Goal: Transaction & Acquisition: Book appointment/travel/reservation

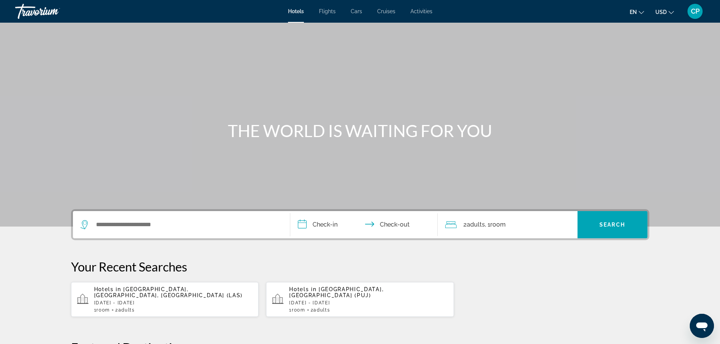
click at [52, 128] on div "Main content" at bounding box center [360, 113] width 720 height 227
click at [53, 129] on div "Main content" at bounding box center [360, 113] width 720 height 227
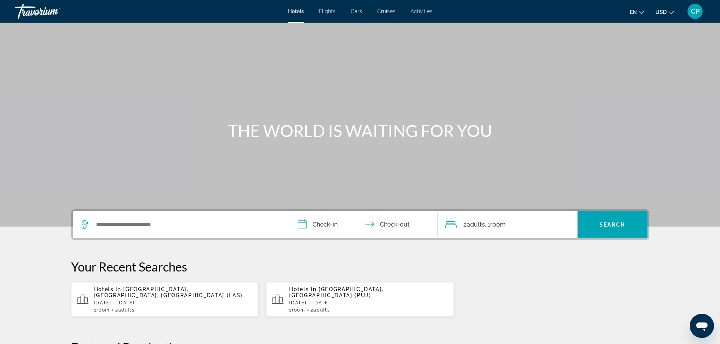
click at [55, 130] on div "Main content" at bounding box center [360, 113] width 720 height 227
click at [55, 131] on div "Main content" at bounding box center [360, 113] width 720 height 227
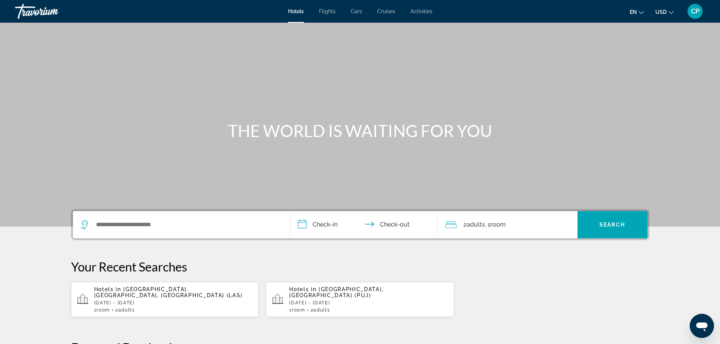
click at [55, 131] on div "Main content" at bounding box center [360, 113] width 720 height 227
click at [51, 129] on div "Main content" at bounding box center [360, 113] width 720 height 227
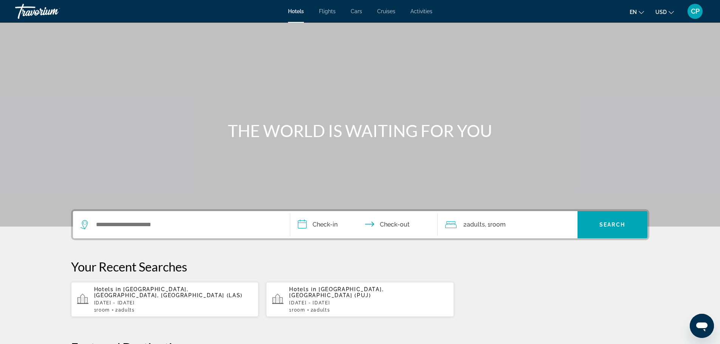
click at [51, 129] on div "Main content" at bounding box center [360, 113] width 720 height 227
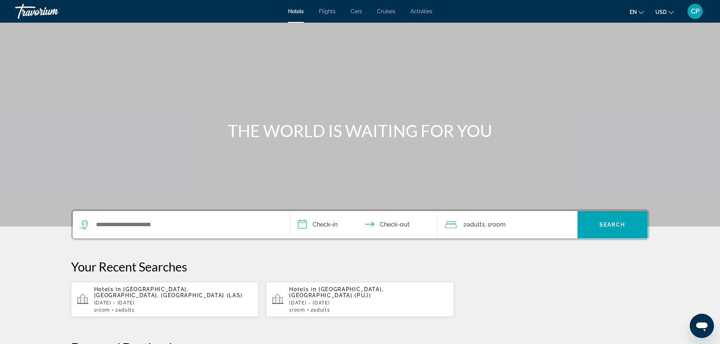
click at [51, 129] on div "Main content" at bounding box center [360, 113] width 720 height 227
click at [52, 130] on div "Main content" at bounding box center [360, 113] width 720 height 227
click at [53, 130] on div "Main content" at bounding box center [360, 113] width 720 height 227
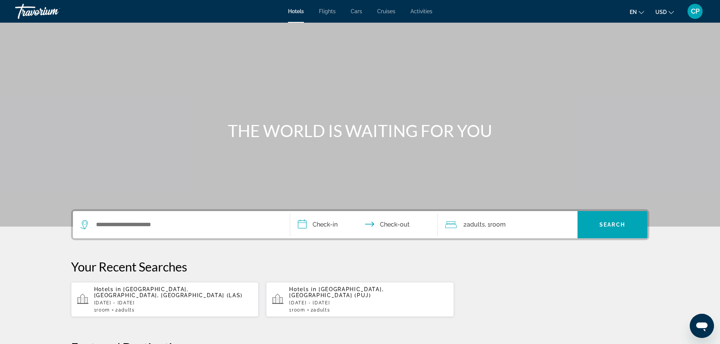
click at [53, 131] on div "Main content" at bounding box center [360, 113] width 720 height 227
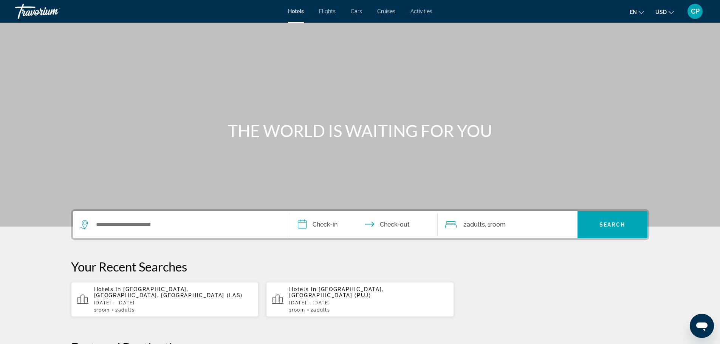
click at [51, 135] on div "Main content" at bounding box center [360, 113] width 720 height 227
click at [50, 136] on div "Main content" at bounding box center [360, 113] width 720 height 227
click at [50, 138] on div "Main content" at bounding box center [360, 113] width 720 height 227
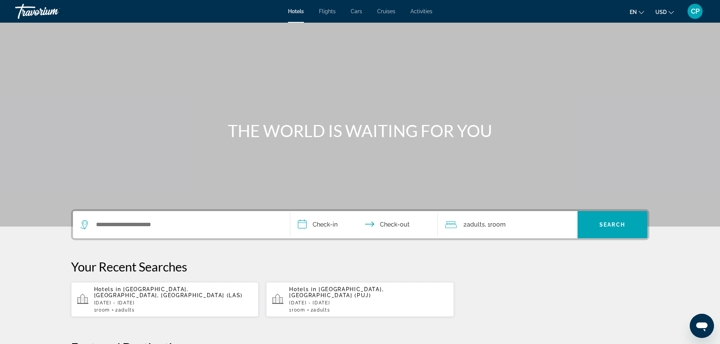
click at [50, 138] on div "Main content" at bounding box center [360, 113] width 720 height 227
click at [2, 85] on div "Main content" at bounding box center [360, 113] width 720 height 227
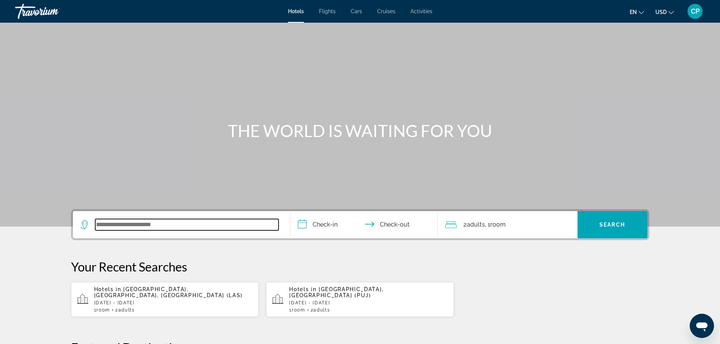
click at [174, 222] on input "Search widget" at bounding box center [186, 224] width 183 height 11
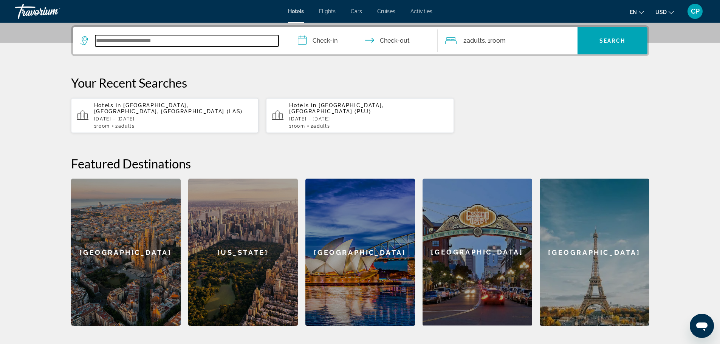
scroll to position [185, 0]
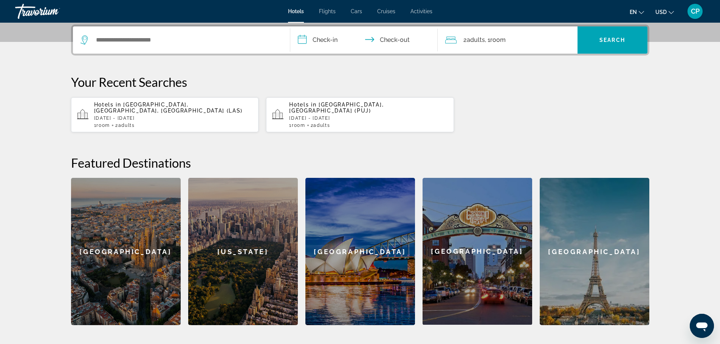
click at [352, 215] on div "[GEOGRAPHIC_DATA]" at bounding box center [361, 251] width 110 height 147
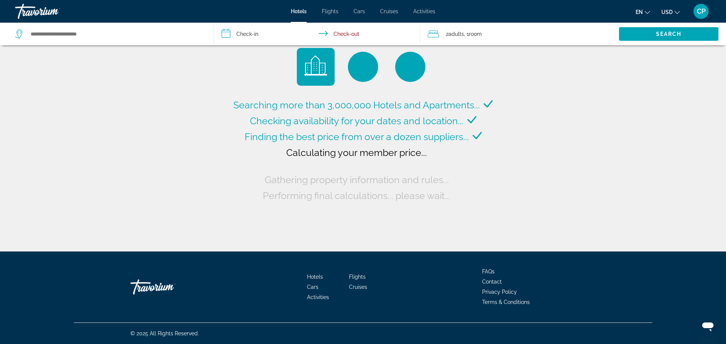
type input "**********"
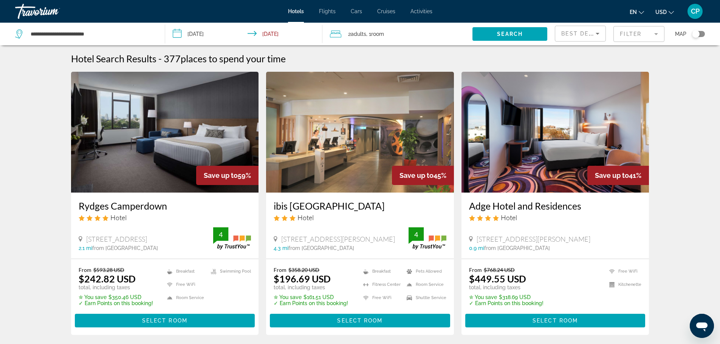
click at [198, 35] on input "**********" at bounding box center [245, 35] width 161 height 25
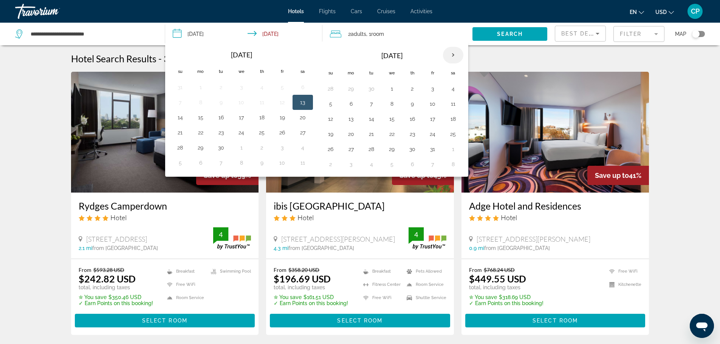
click at [451, 54] on th "Next month" at bounding box center [453, 55] width 20 height 17
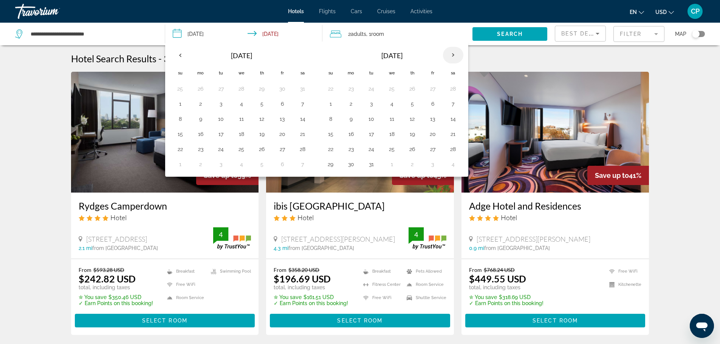
click at [451, 54] on th "Next month" at bounding box center [453, 55] width 20 height 17
click at [456, 54] on th "Next month" at bounding box center [453, 55] width 20 height 17
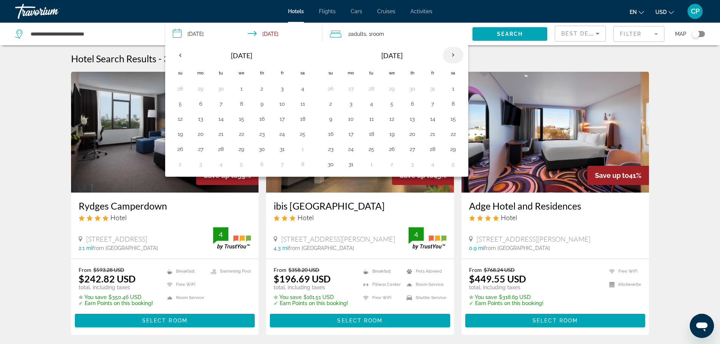
click at [456, 54] on th "Next month" at bounding box center [453, 55] width 20 height 17
click at [261, 149] on button "27" at bounding box center [262, 149] width 12 height 11
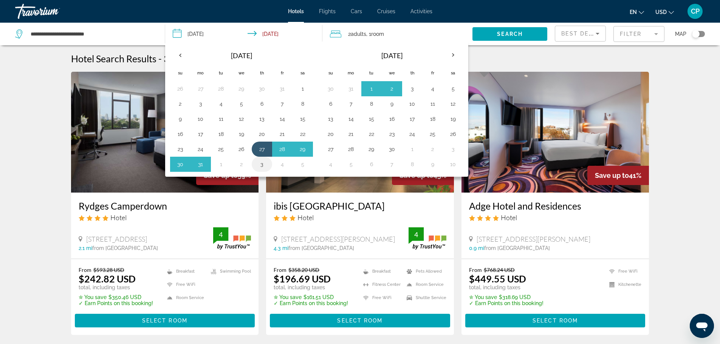
click at [262, 166] on button "3" at bounding box center [262, 164] width 12 height 11
type input "**********"
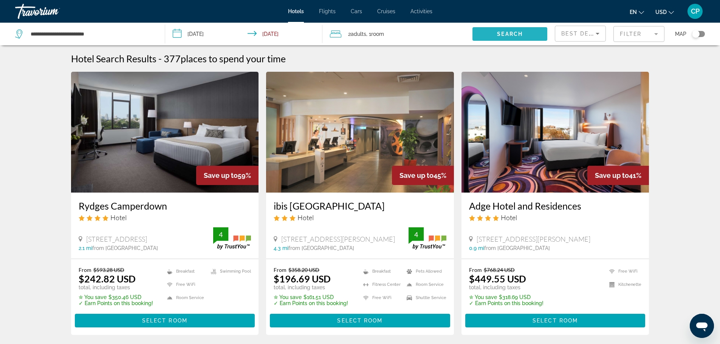
click at [493, 30] on span "Search widget" at bounding box center [510, 34] width 75 height 18
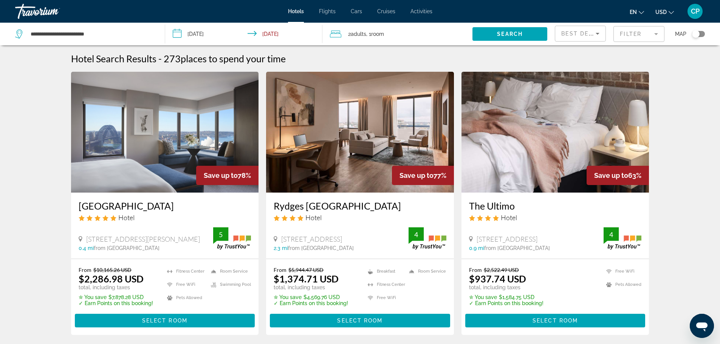
click at [167, 177] on img "Main content" at bounding box center [165, 132] width 188 height 121
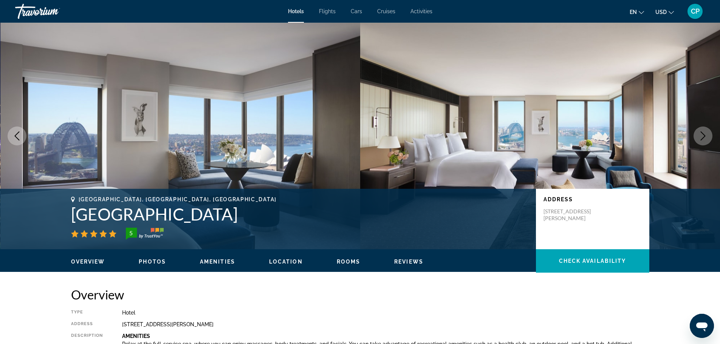
click at [703, 136] on icon "Next image" at bounding box center [703, 136] width 9 height 9
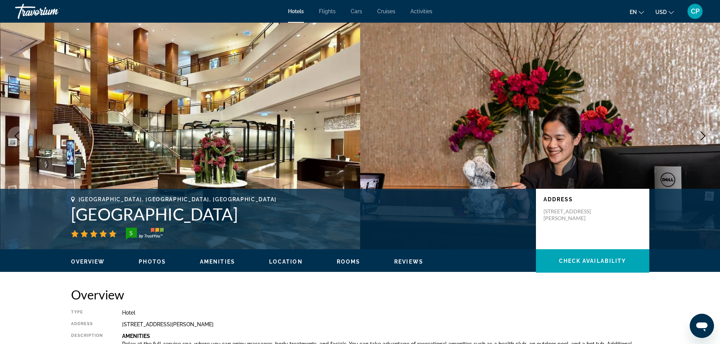
click at [703, 136] on icon "Next image" at bounding box center [703, 136] width 9 height 9
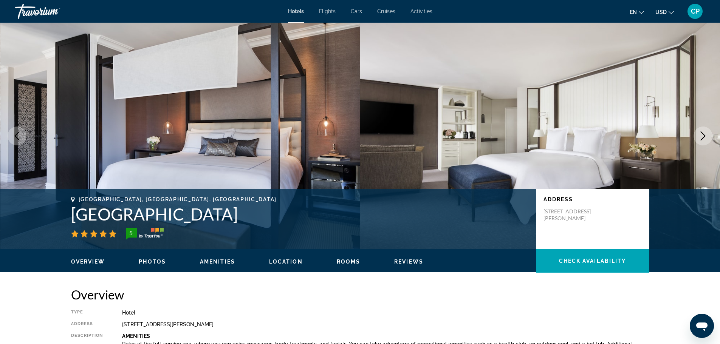
click at [703, 136] on icon "Next image" at bounding box center [703, 136] width 9 height 9
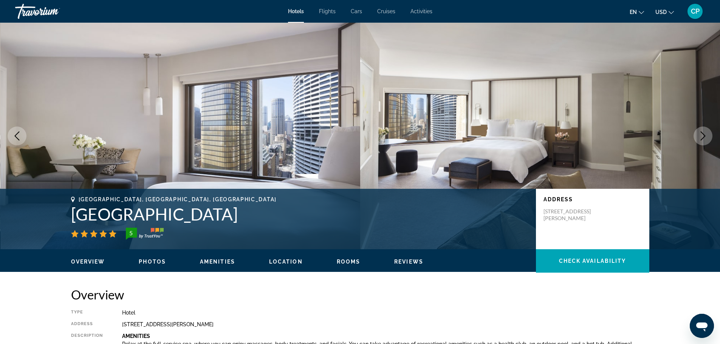
click at [703, 136] on icon "Next image" at bounding box center [703, 136] width 9 height 9
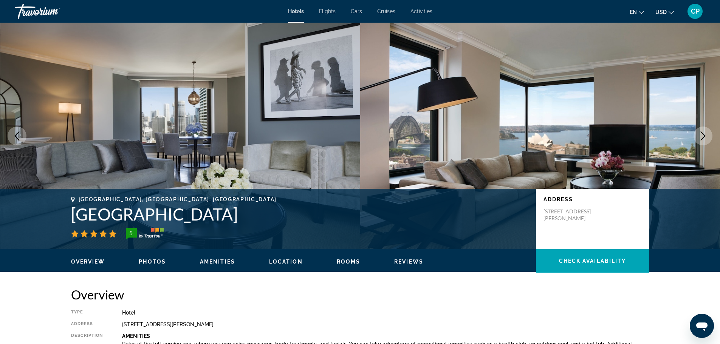
click at [703, 136] on icon "Next image" at bounding box center [703, 136] width 9 height 9
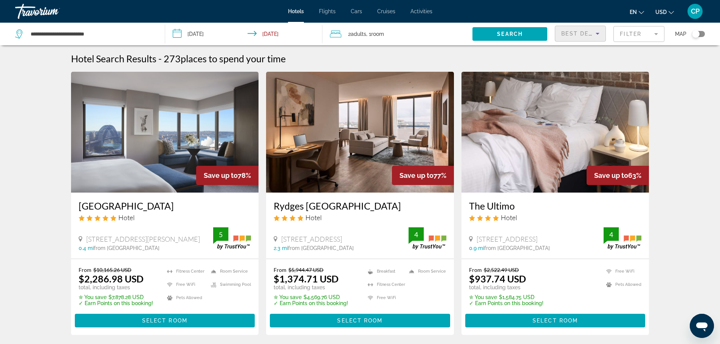
click at [581, 37] on div "Best Deals" at bounding box center [579, 33] width 34 height 9
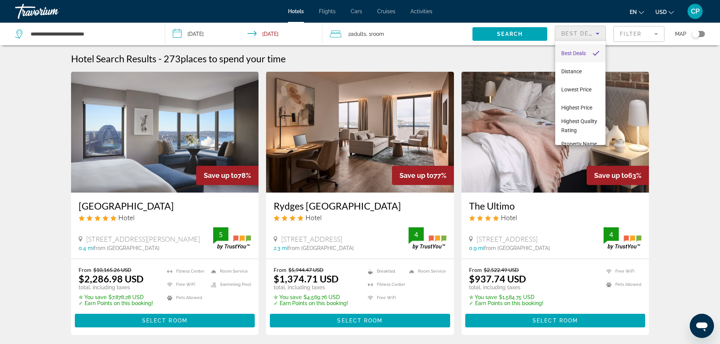
click at [633, 35] on div at bounding box center [360, 172] width 720 height 344
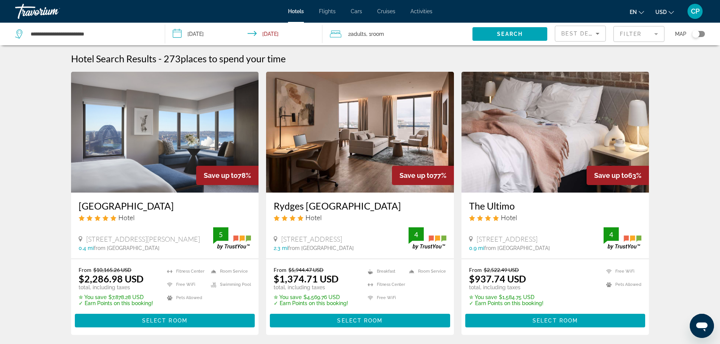
click at [633, 35] on mat-form-field "Filter" at bounding box center [639, 34] width 51 height 16
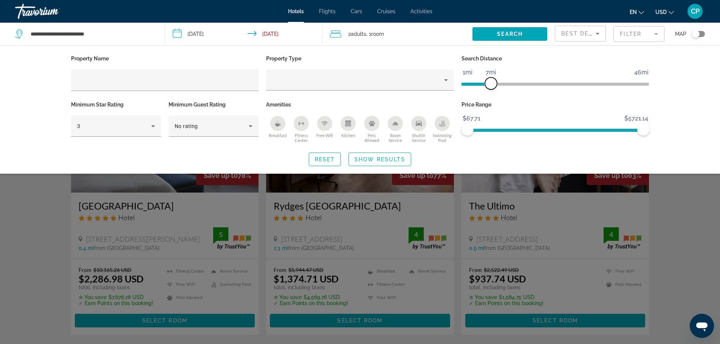
drag, startPoint x: 645, startPoint y: 82, endPoint x: 490, endPoint y: 81, distance: 154.7
click at [490, 81] on span "ngx-slider" at bounding box center [491, 84] width 12 height 12
click at [487, 81] on span "ngx-slider" at bounding box center [487, 84] width 12 height 12
click at [153, 127] on icon "Hotel Filters" at bounding box center [153, 127] width 4 height 2
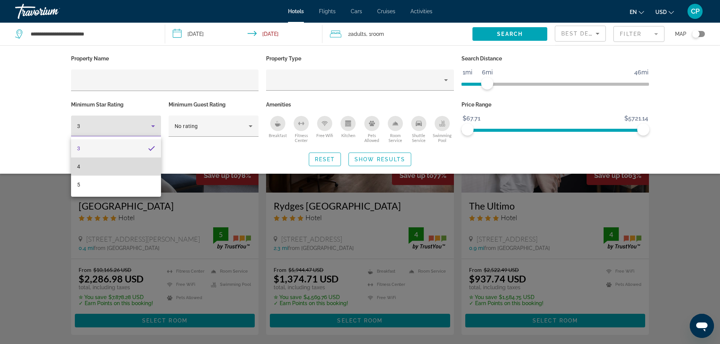
click at [133, 165] on mat-option "4" at bounding box center [116, 167] width 90 height 18
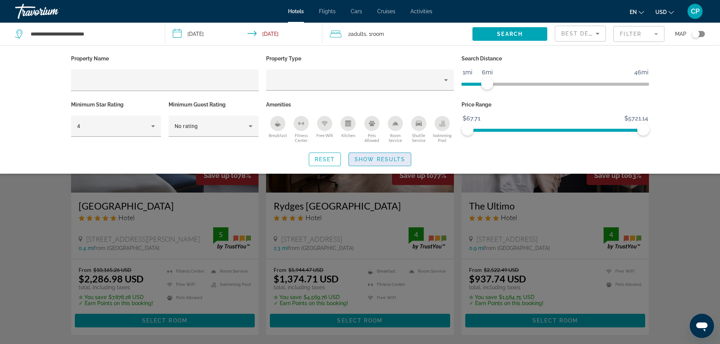
click at [367, 158] on span "Show Results" at bounding box center [380, 160] width 51 height 6
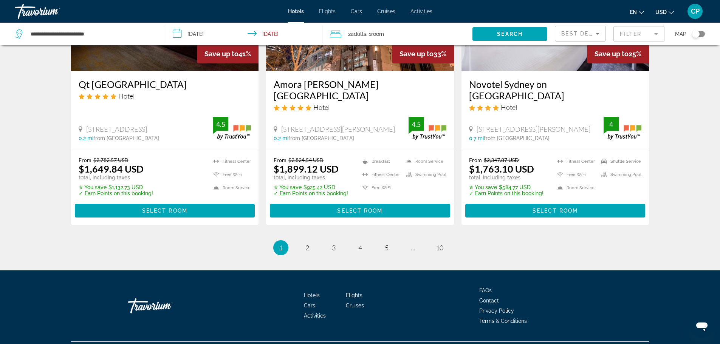
scroll to position [977, 0]
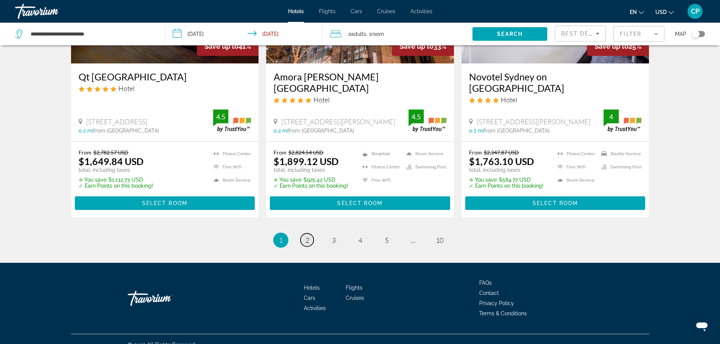
click at [307, 236] on span "2" at bounding box center [308, 240] width 4 height 8
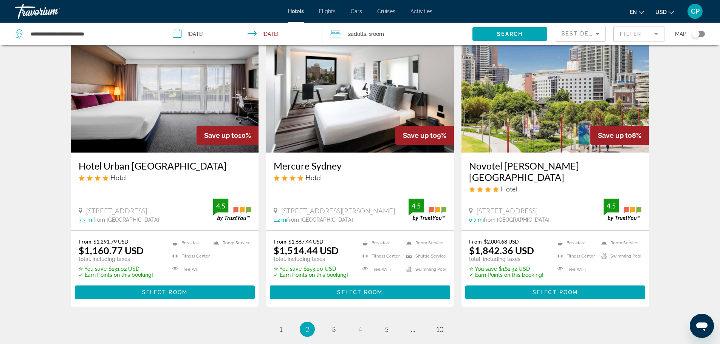
scroll to position [880, 0]
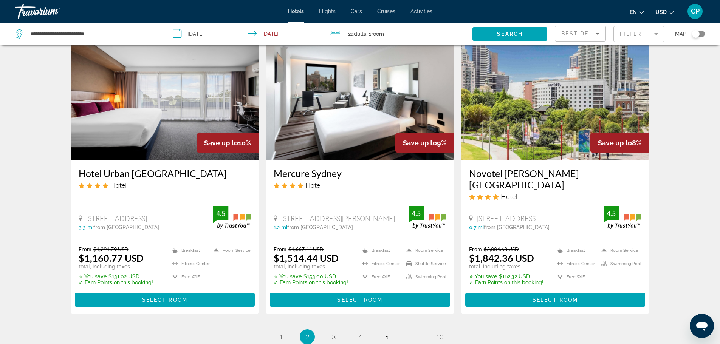
click at [35, 40] on div "**********" at bounding box center [86, 34] width 142 height 23
click at [31, 34] on input "**********" at bounding box center [92, 33] width 124 height 11
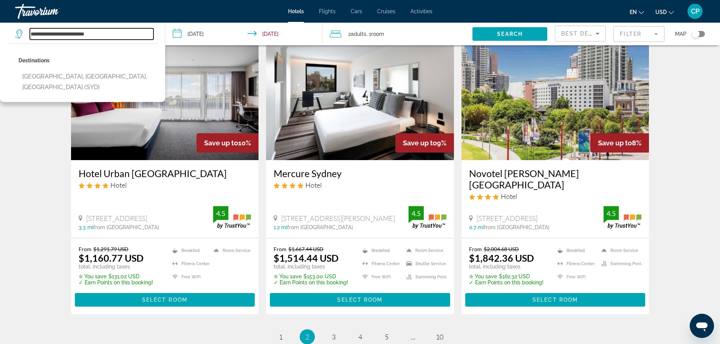
click at [31, 34] on input "**********" at bounding box center [92, 33] width 124 height 11
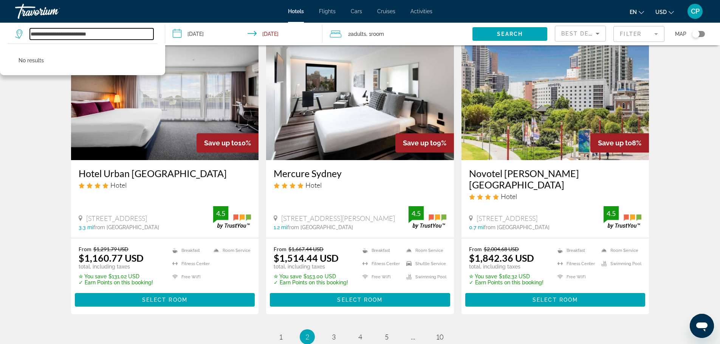
type input "**********"
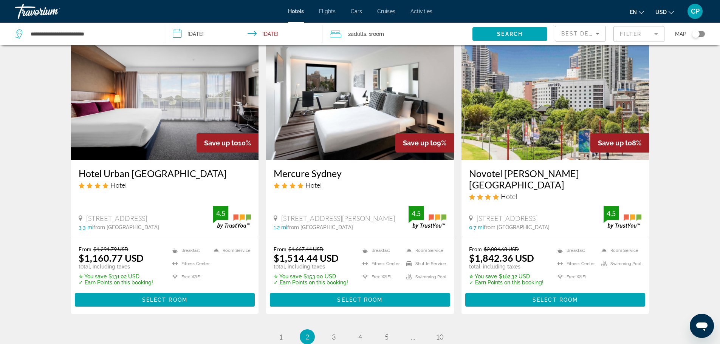
click at [699, 34] on div "Toggle map" at bounding box center [696, 34] width 8 height 8
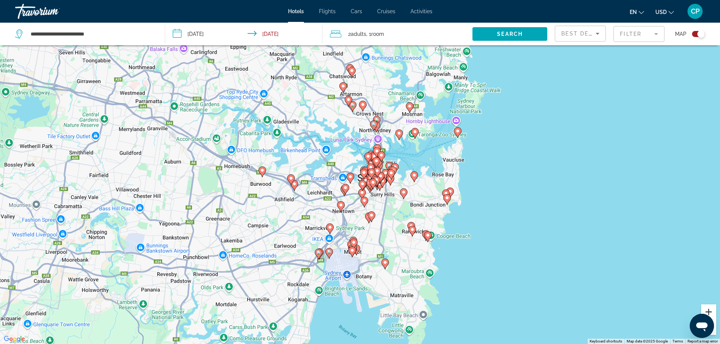
click at [711, 309] on button "Zoom in" at bounding box center [708, 312] width 15 height 15
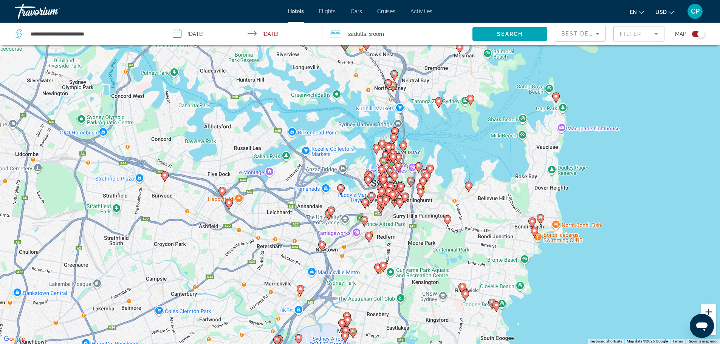
click at [711, 309] on button "Zoom in" at bounding box center [708, 312] width 15 height 15
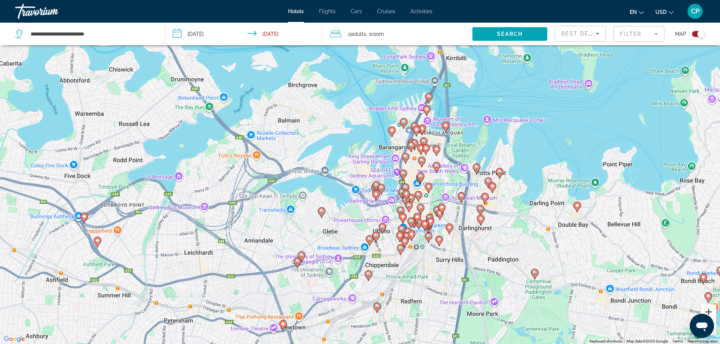
click at [711, 309] on button "Zoom in" at bounding box center [708, 312] width 15 height 15
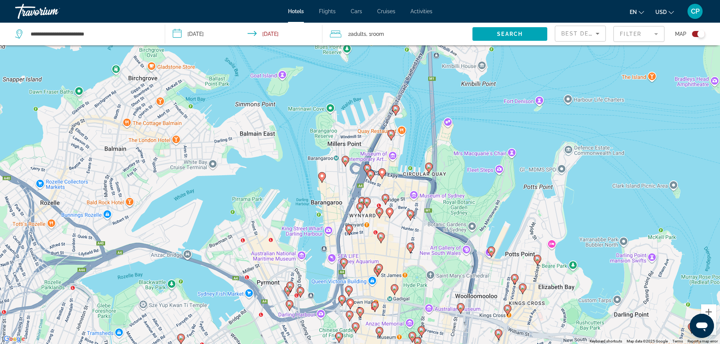
drag, startPoint x: 622, startPoint y: 143, endPoint x: 520, endPoint y: 227, distance: 131.6
click at [520, 227] on div "To activate drag with keyboard, press Alt + Enter. Once in keyboard drag state,…" at bounding box center [360, 172] width 720 height 344
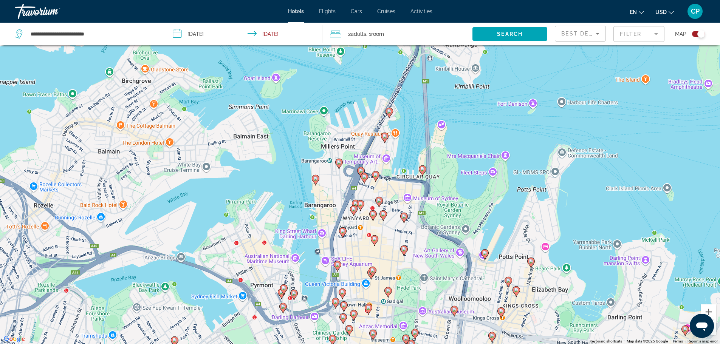
click at [389, 112] on image "Main content" at bounding box center [389, 111] width 5 height 5
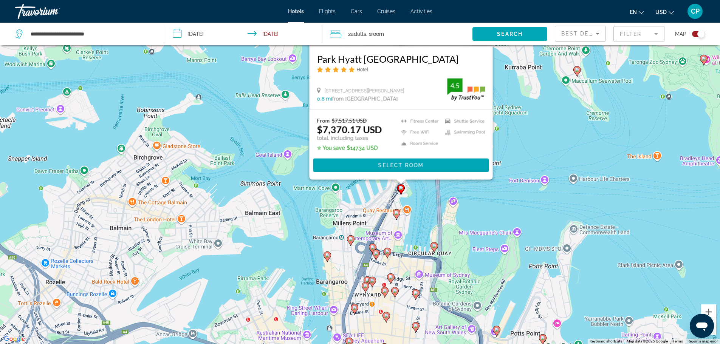
drag, startPoint x: 505, startPoint y: 276, endPoint x: 520, endPoint y: 155, distance: 122.2
click at [520, 155] on div "To activate drag with keyboard, press Alt + Enter. Once in keyboard drag state,…" at bounding box center [360, 172] width 720 height 344
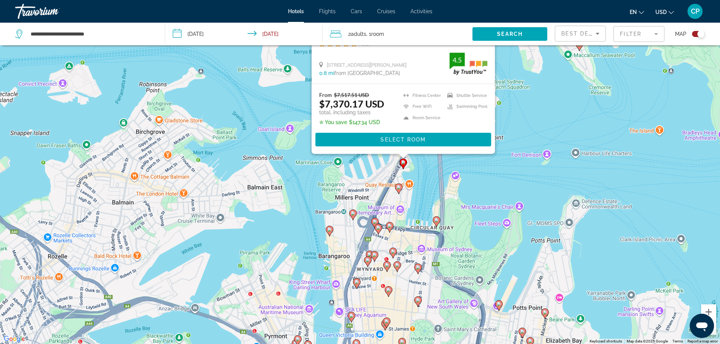
click at [398, 188] on image "Main content" at bounding box center [399, 187] width 5 height 5
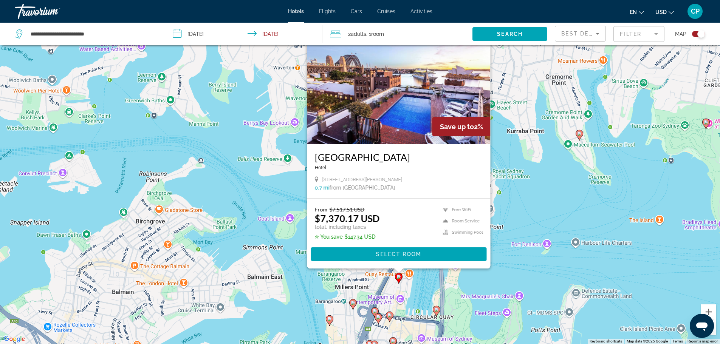
click at [505, 194] on div "To activate drag with keyboard, press Alt + Enter. Once in keyboard drag state,…" at bounding box center [360, 172] width 720 height 344
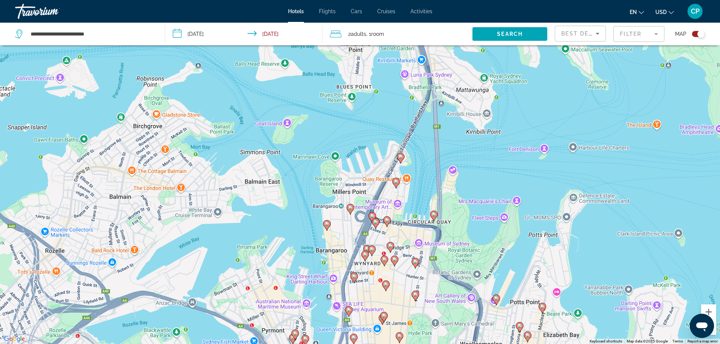
drag, startPoint x: 505, startPoint y: 200, endPoint x: 503, endPoint y: 102, distance: 98.7
click at [503, 102] on div "To activate drag with keyboard, press Alt + Enter. Once in keyboard drag state,…" at bounding box center [360, 172] width 720 height 344
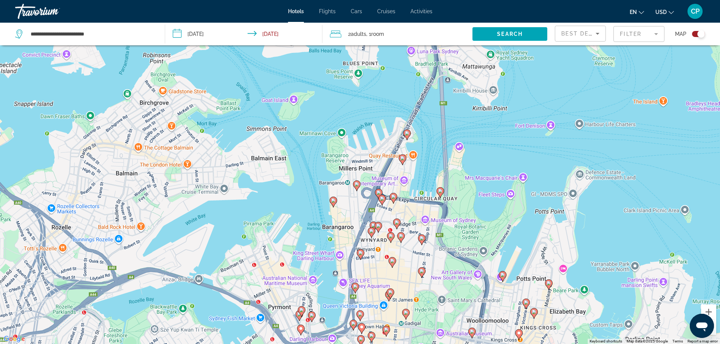
click at [439, 190] on image "Main content" at bounding box center [440, 191] width 5 height 5
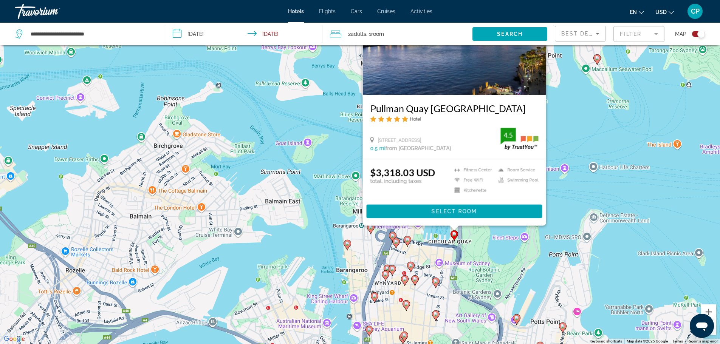
drag, startPoint x: 553, startPoint y: 208, endPoint x: 571, endPoint y: 136, distance: 73.6
click at [571, 136] on div "To activate drag with keyboard, press Alt + Enter. Once in keyboard drag state,…" at bounding box center [360, 172] width 720 height 344
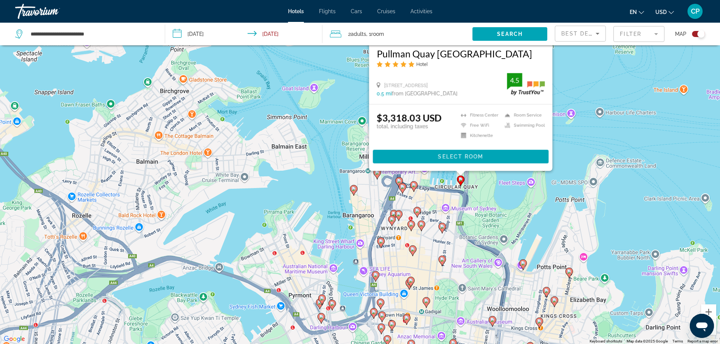
click at [400, 180] on image "Main content" at bounding box center [399, 181] width 5 height 5
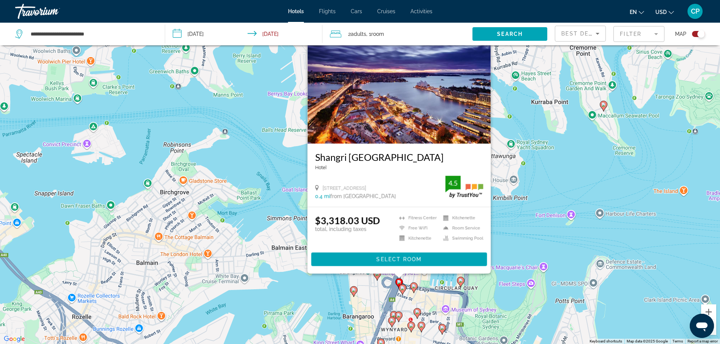
click at [402, 287] on image "Main content" at bounding box center [402, 288] width 5 height 5
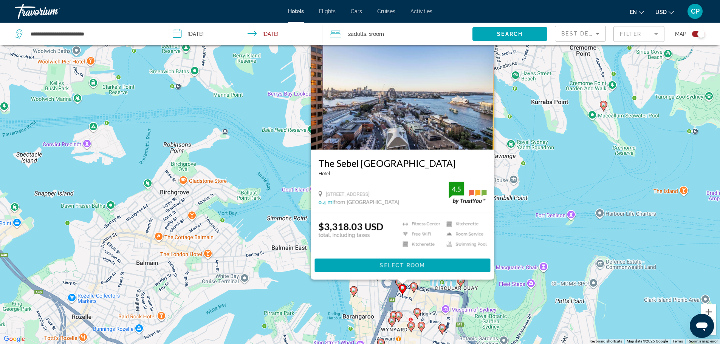
click at [413, 287] on image "Main content" at bounding box center [414, 286] width 5 height 5
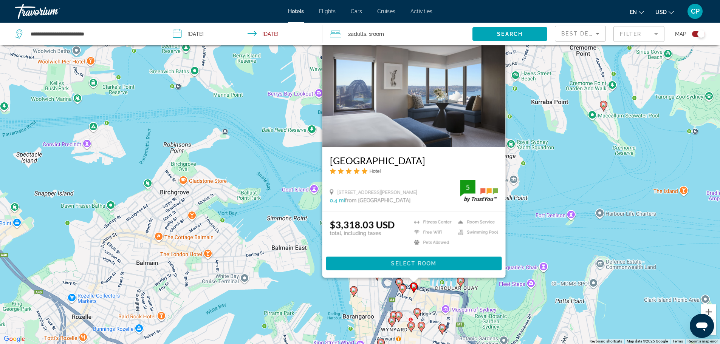
click at [610, 180] on div "To activate drag with keyboard, press Alt + Enter. Once in keyboard drag state,…" at bounding box center [360, 172] width 720 height 344
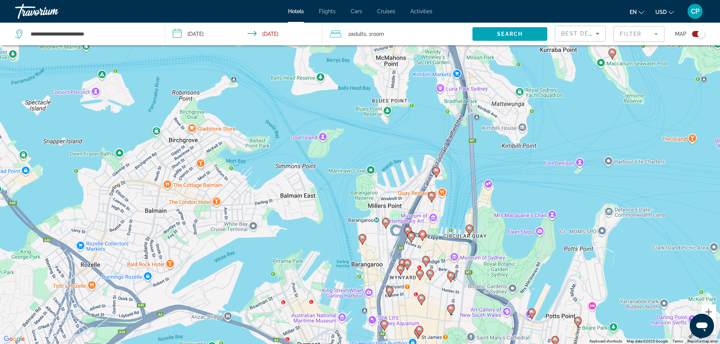
drag, startPoint x: 539, startPoint y: 207, endPoint x: 554, endPoint y: 102, distance: 105.9
click at [554, 102] on div "To activate drag with keyboard, press Alt + Enter. Once in keyboard drag state,…" at bounding box center [360, 172] width 720 height 344
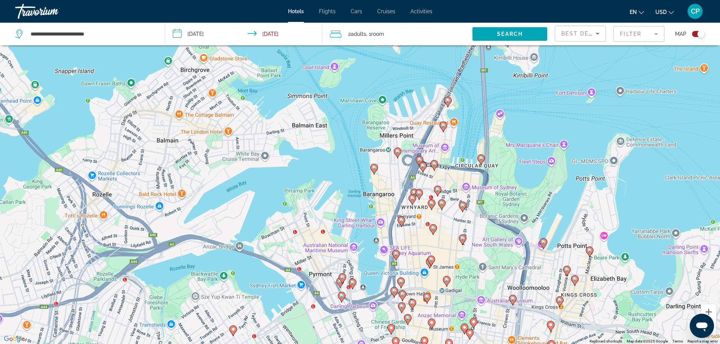
click at [374, 169] on image "Main content" at bounding box center [374, 168] width 5 height 5
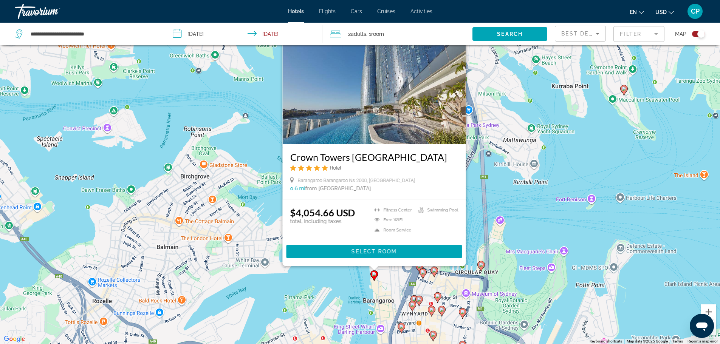
click at [507, 175] on div "To activate drag with keyboard, press Alt + Enter. Once in keyboard drag state,…" at bounding box center [360, 172] width 720 height 344
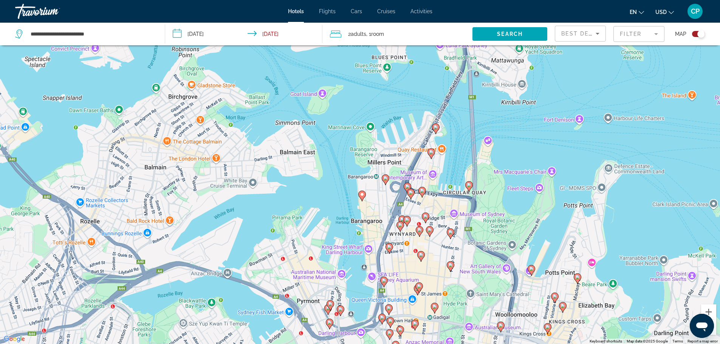
drag, startPoint x: 498, startPoint y: 197, endPoint x: 485, endPoint y: 116, distance: 81.5
click at [485, 116] on div "To activate drag with keyboard, press Alt + Enter. Once in keyboard drag state,…" at bounding box center [360, 172] width 720 height 344
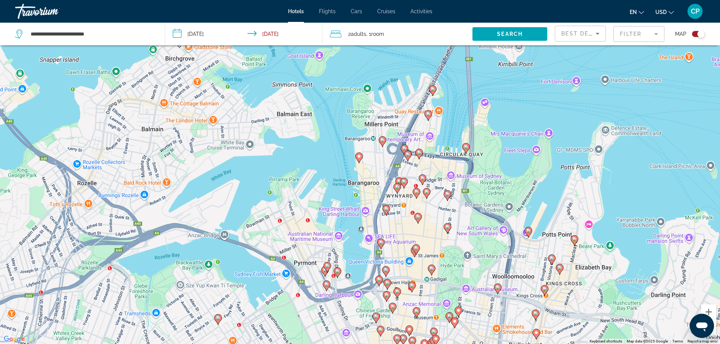
click at [424, 178] on image "Main content" at bounding box center [422, 178] width 5 height 5
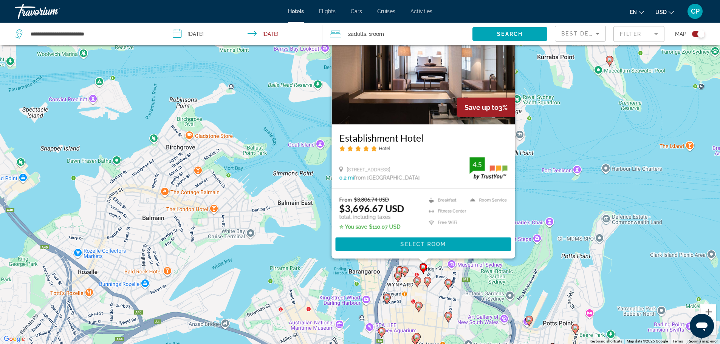
drag, startPoint x: 529, startPoint y: 178, endPoint x: 533, endPoint y: 128, distance: 50.1
click at [533, 128] on div "To activate drag with keyboard, press Alt + Enter. Once in keyboard drag state,…" at bounding box center [360, 172] width 720 height 344
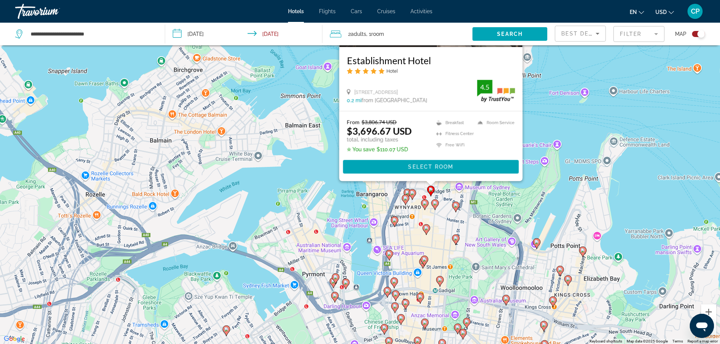
click at [411, 192] on image "Main content" at bounding box center [412, 193] width 5 height 5
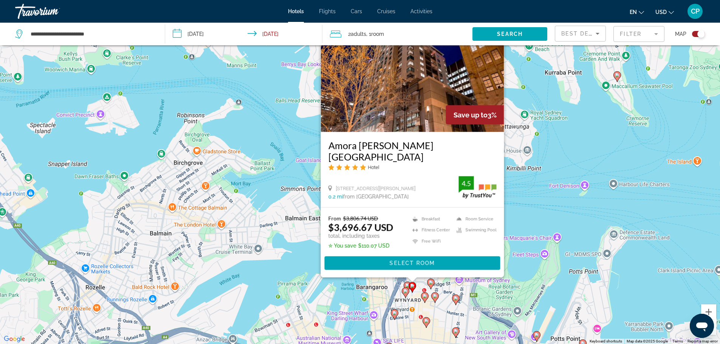
click at [407, 284] on image "Main content" at bounding box center [407, 286] width 5 height 5
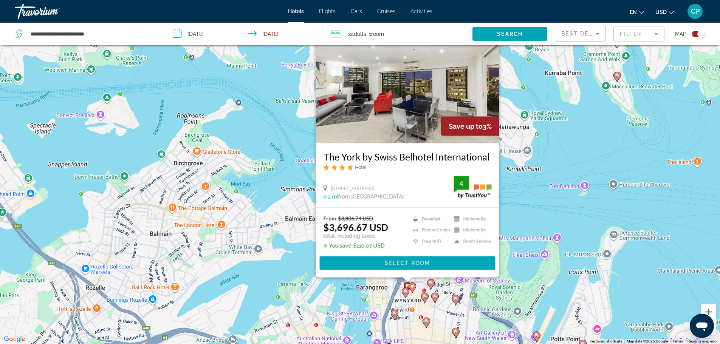
click at [403, 293] on icon "Main content" at bounding box center [405, 293] width 7 height 10
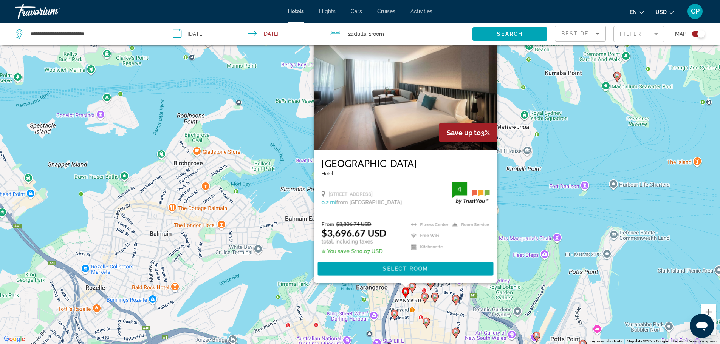
click at [426, 299] on icon "Main content" at bounding box center [424, 298] width 7 height 10
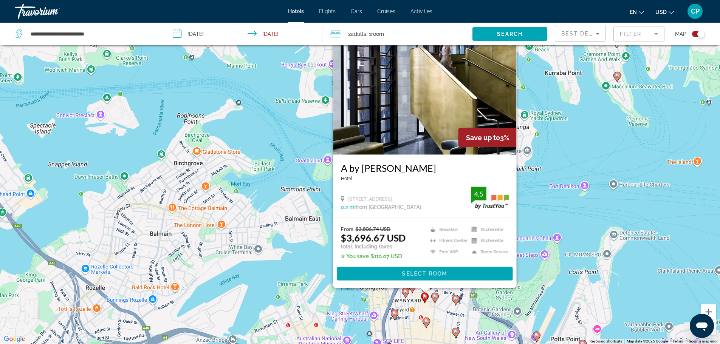
click at [436, 295] on image "Main content" at bounding box center [435, 297] width 5 height 5
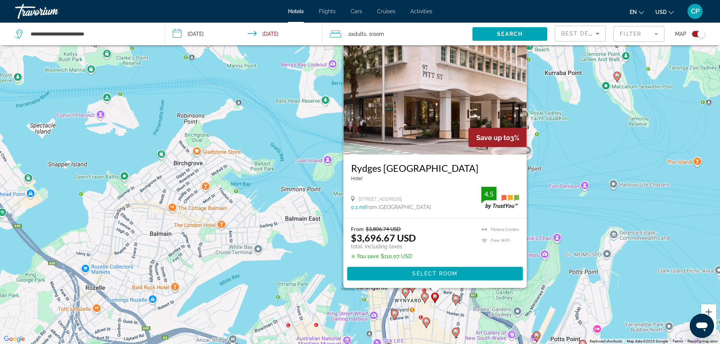
click at [459, 300] on icon "Main content" at bounding box center [455, 300] width 7 height 10
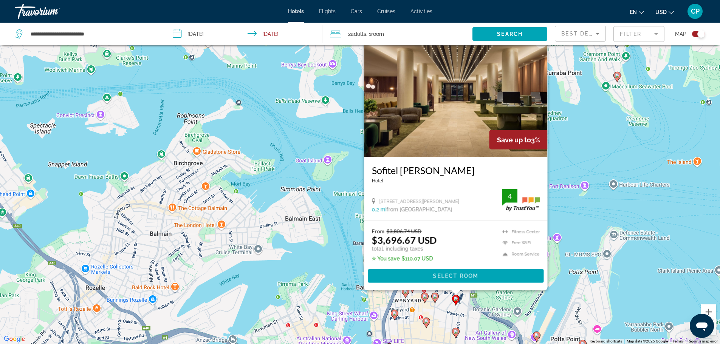
click at [394, 314] on image "Main content" at bounding box center [394, 314] width 5 height 5
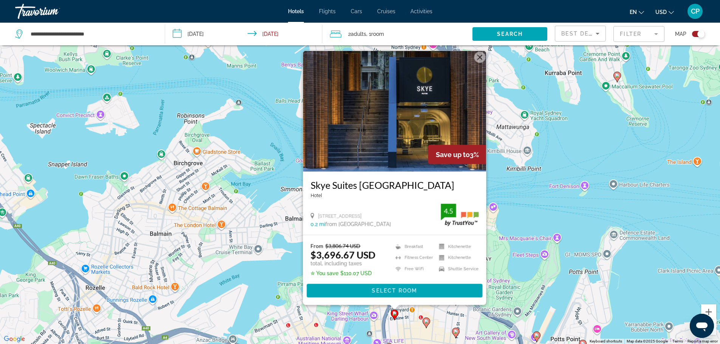
click at [426, 321] on image "Main content" at bounding box center [426, 322] width 5 height 5
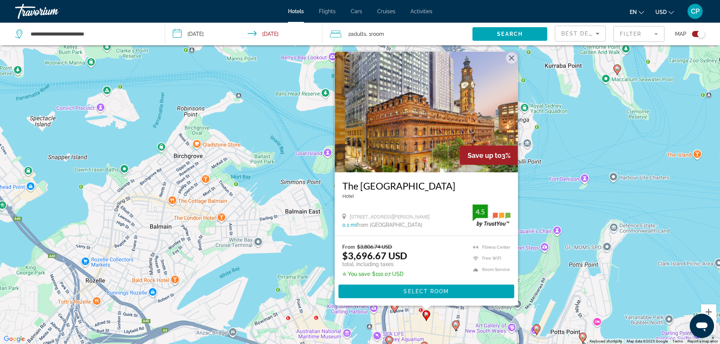
click at [456, 329] on icon "Main content" at bounding box center [455, 326] width 7 height 10
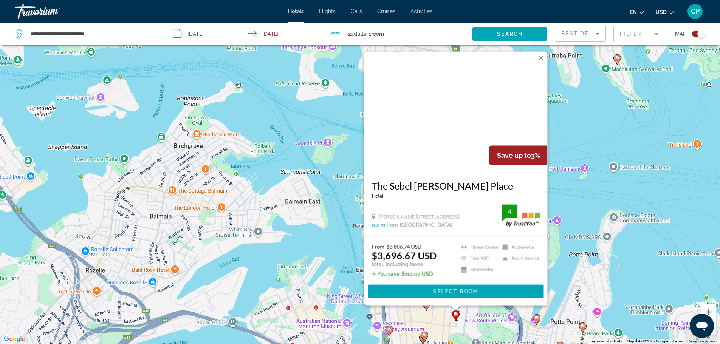
click at [610, 183] on div "To activate drag with keyboard, press Alt + Enter. Once in keyboard drag state,…" at bounding box center [360, 172] width 720 height 344
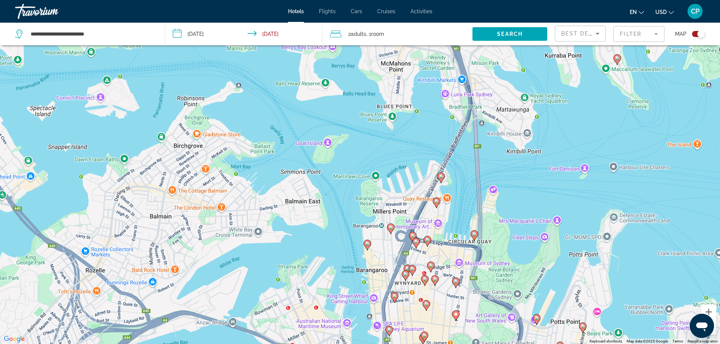
click at [473, 236] on image "Main content" at bounding box center [474, 234] width 5 height 5
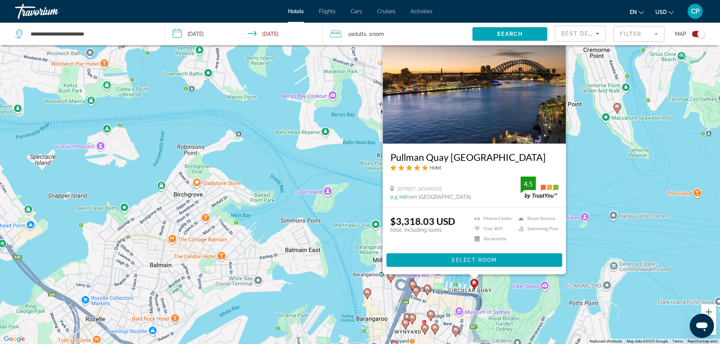
click at [600, 209] on div "To activate drag with keyboard, press Alt + Enter. Once in keyboard drag state,…" at bounding box center [360, 172] width 720 height 344
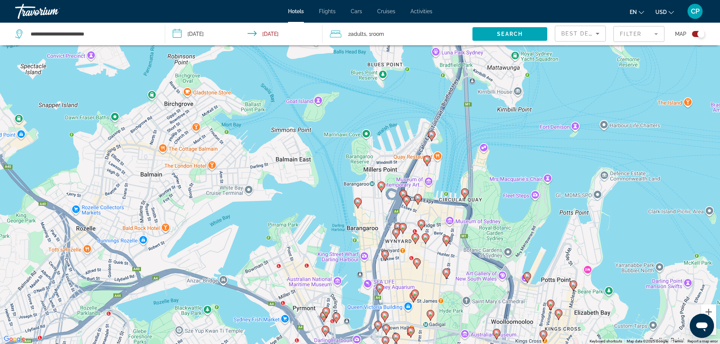
drag, startPoint x: 547, startPoint y: 239, endPoint x: 538, endPoint y: 142, distance: 97.6
click at [538, 142] on div "To activate drag with keyboard, press Alt + Enter. Once in keyboard drag state,…" at bounding box center [360, 172] width 720 height 344
click at [433, 133] on image "Main content" at bounding box center [432, 134] width 5 height 5
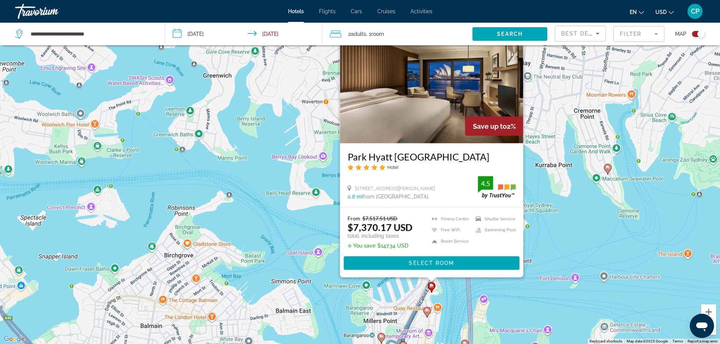
click at [538, 194] on div "To activate drag with keyboard, press Alt + Enter. Once in keyboard drag state,…" at bounding box center [360, 172] width 720 height 344
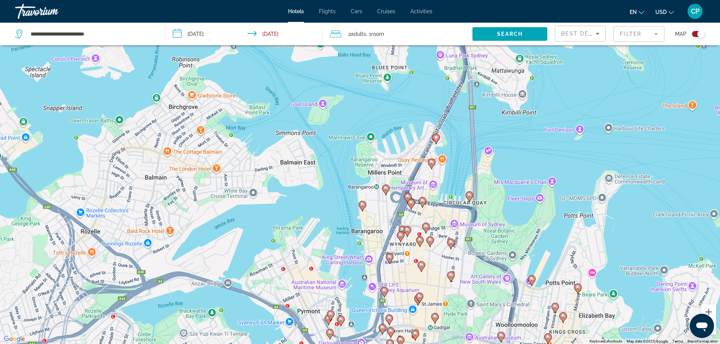
drag, startPoint x: 512, startPoint y: 267, endPoint x: 517, endPoint y: 116, distance: 151.3
click at [517, 116] on div "To activate drag with keyboard, press Alt + Enter. Once in keyboard drag state,…" at bounding box center [360, 172] width 720 height 344
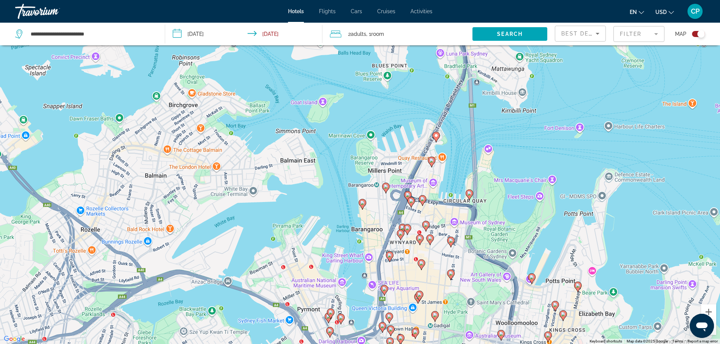
click at [389, 256] on image "Main content" at bounding box center [390, 255] width 5 height 5
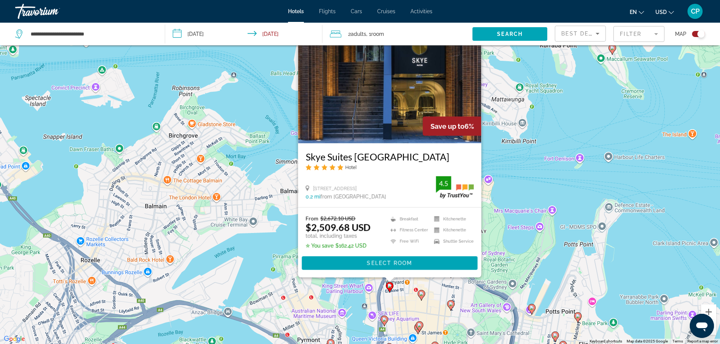
click at [422, 293] on image "Main content" at bounding box center [421, 294] width 5 height 5
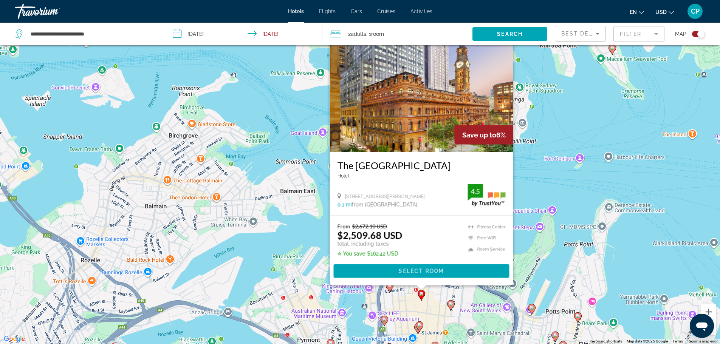
click at [453, 306] on icon "Main content" at bounding box center [450, 306] width 7 height 10
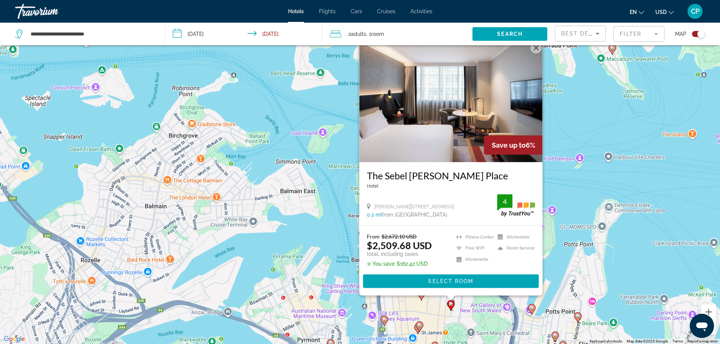
click at [418, 322] on icon "Main content" at bounding box center [420, 326] width 8 height 11
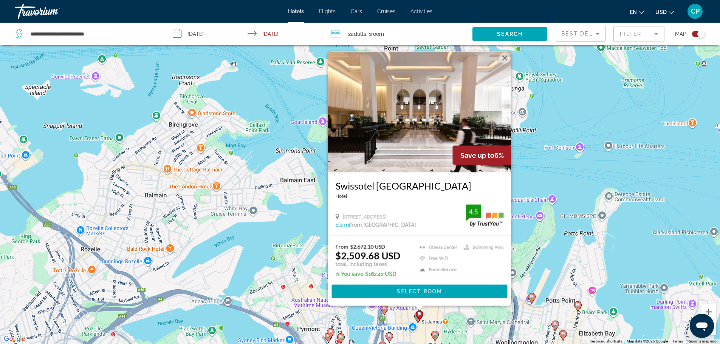
click at [389, 312] on div "To activate drag with keyboard, press Alt + Enter. Once in keyboard drag state,…" at bounding box center [360, 172] width 720 height 344
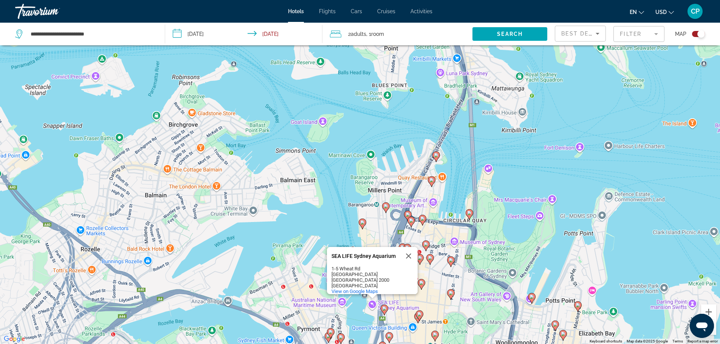
click at [383, 307] on image "Main content" at bounding box center [384, 309] width 5 height 5
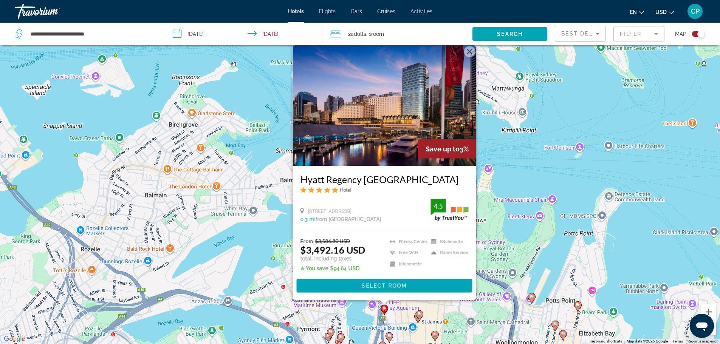
click at [540, 173] on div "To activate drag with keyboard, press Alt + Enter. Once in keyboard drag state,…" at bounding box center [360, 172] width 720 height 344
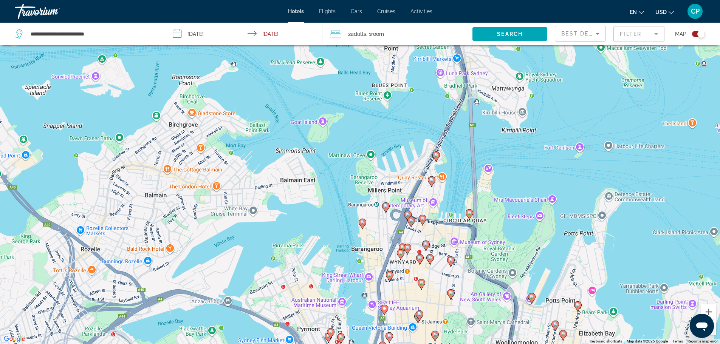
click at [433, 177] on icon "Main content" at bounding box center [431, 182] width 7 height 10
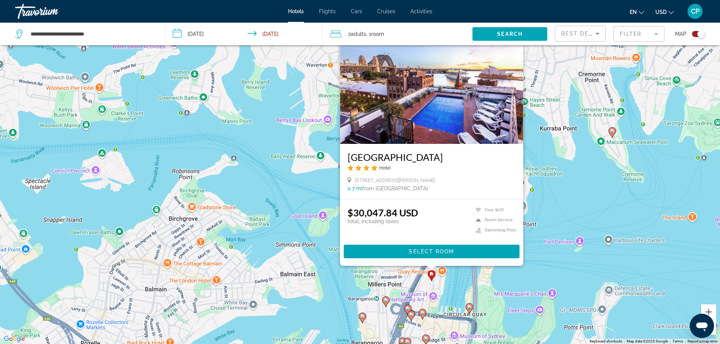
click at [410, 309] on image "Main content" at bounding box center [408, 309] width 5 height 5
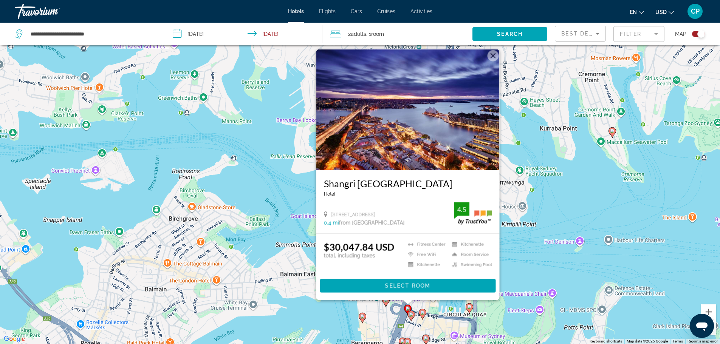
click at [412, 317] on icon "Main content" at bounding box center [411, 316] width 7 height 10
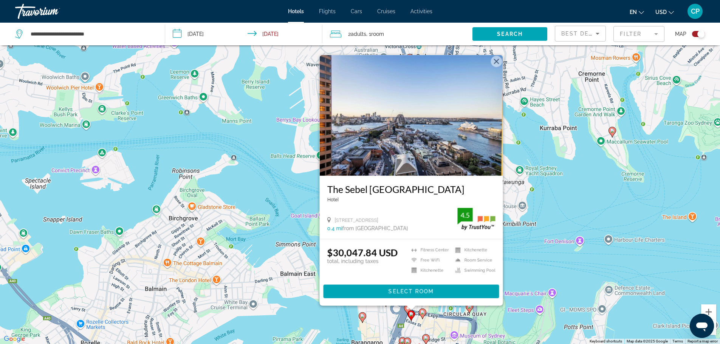
click at [421, 313] on image "Main content" at bounding box center [422, 312] width 5 height 5
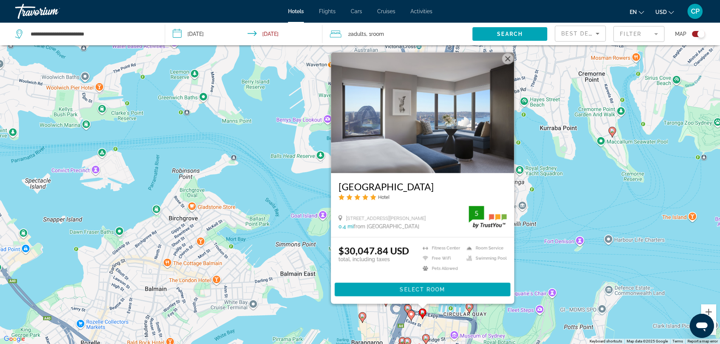
click at [577, 210] on div "To activate drag with keyboard, press Alt + Enter. Once in keyboard drag state,…" at bounding box center [360, 172] width 720 height 344
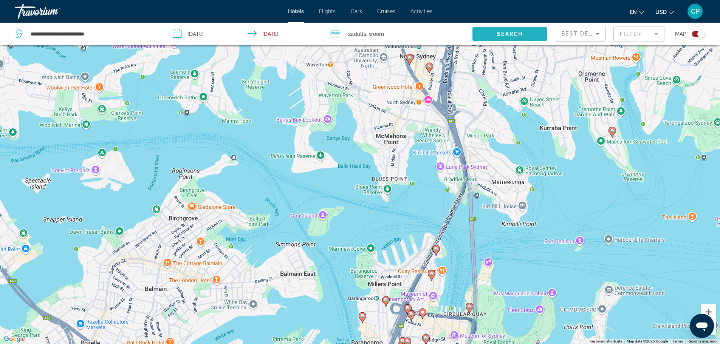
click at [496, 35] on span "Search widget" at bounding box center [510, 34] width 75 height 18
click at [695, 33] on div "Toggle map" at bounding box center [698, 34] width 13 height 6
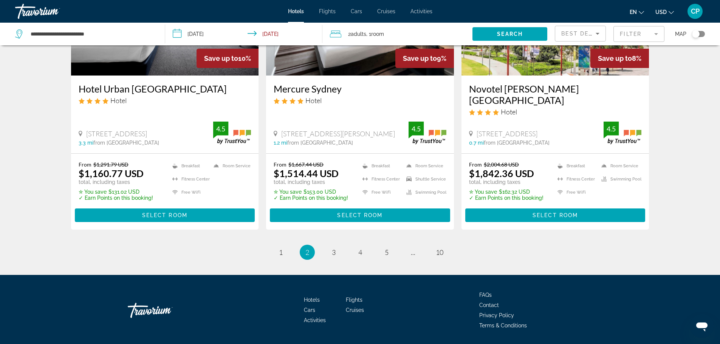
scroll to position [966, 0]
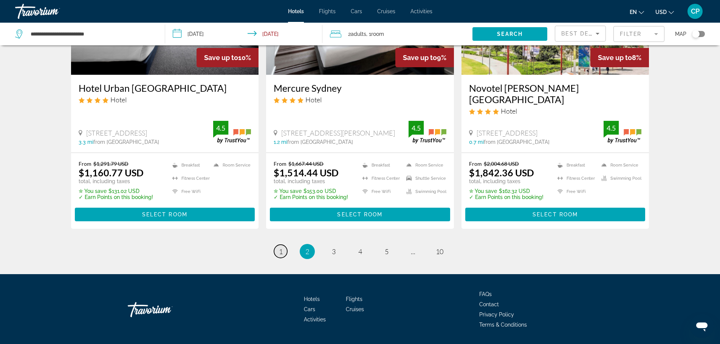
click at [278, 245] on link "page 1" at bounding box center [280, 251] width 13 height 13
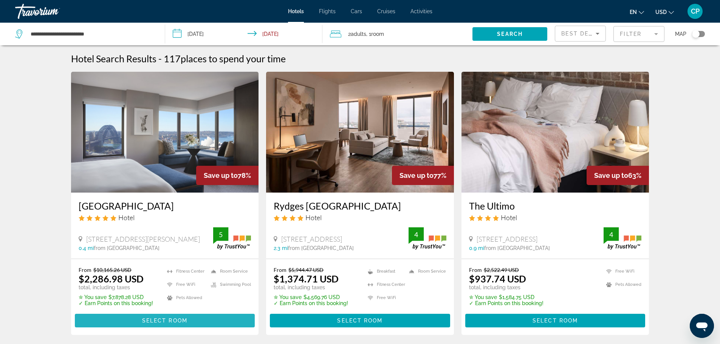
click at [161, 321] on span "Select Room" at bounding box center [164, 321] width 45 height 6
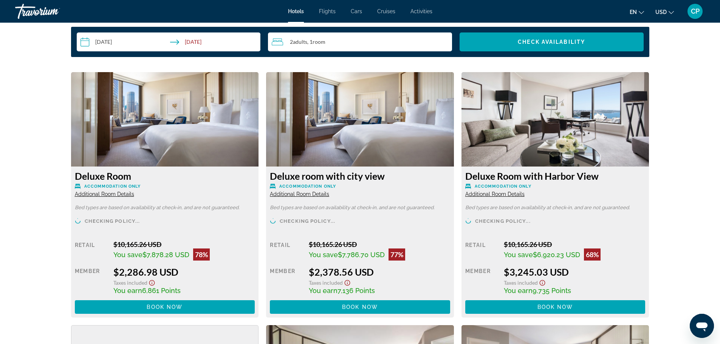
scroll to position [994, 0]
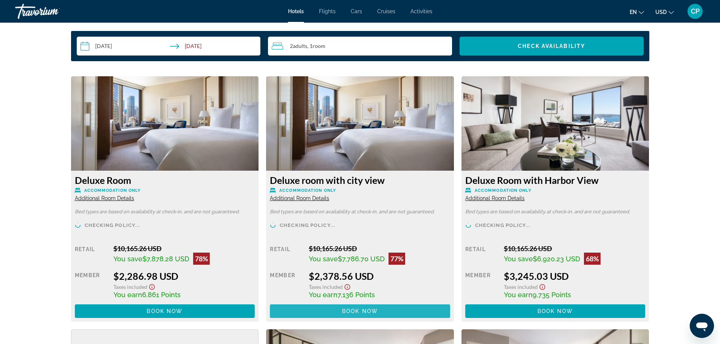
click at [350, 313] on span "Book now" at bounding box center [360, 312] width 36 height 6
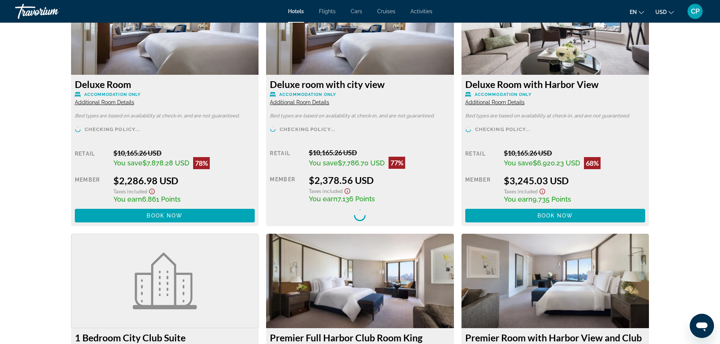
scroll to position [1108, 0]
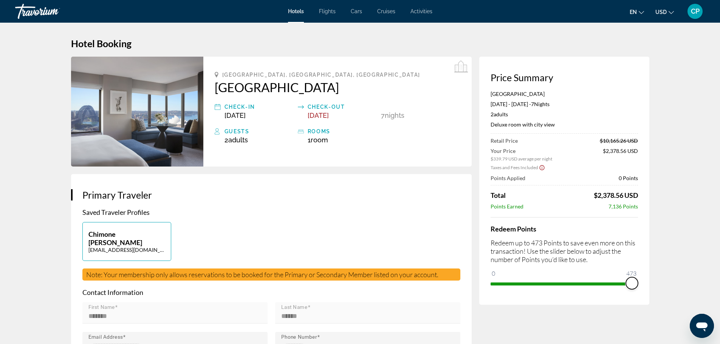
drag, startPoint x: 498, startPoint y: 277, endPoint x: 654, endPoint y: 276, distance: 156.2
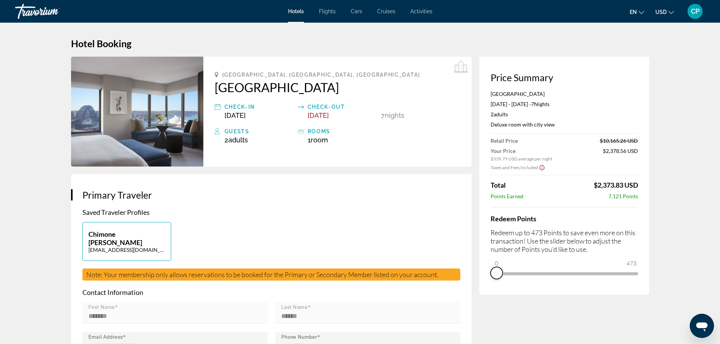
drag, startPoint x: 630, startPoint y: 284, endPoint x: 453, endPoint y: 299, distance: 177.6
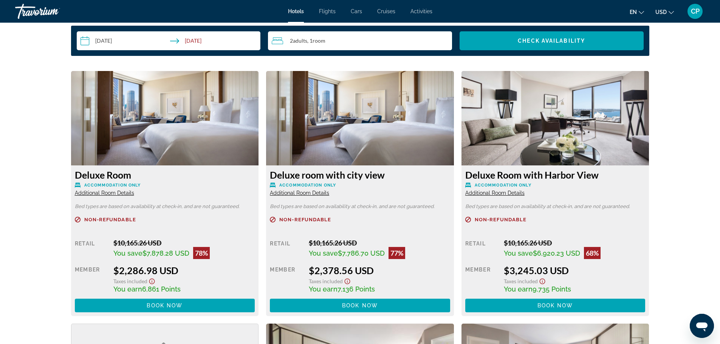
scroll to position [991, 0]
